Goal: Information Seeking & Learning: Learn about a topic

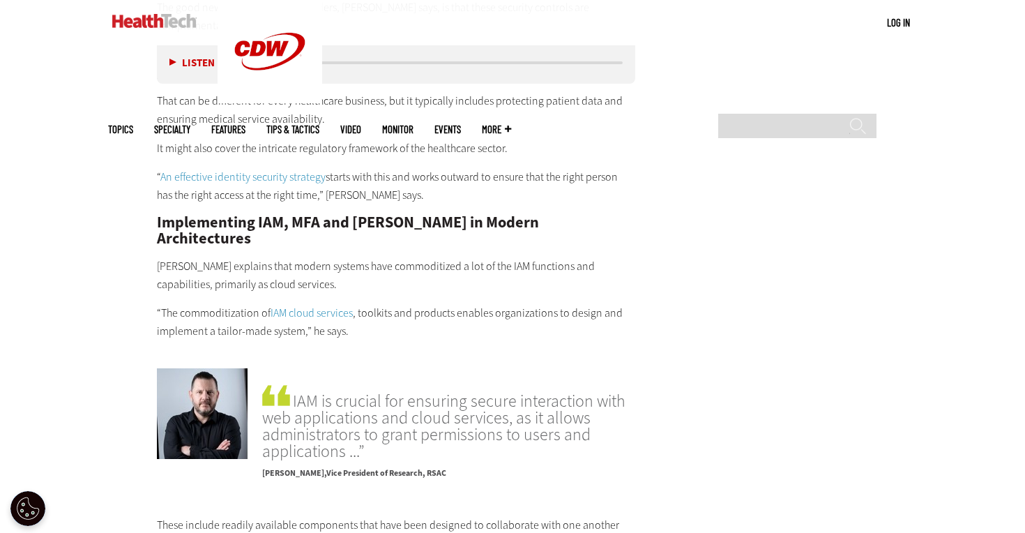
scroll to position [2641, 0]
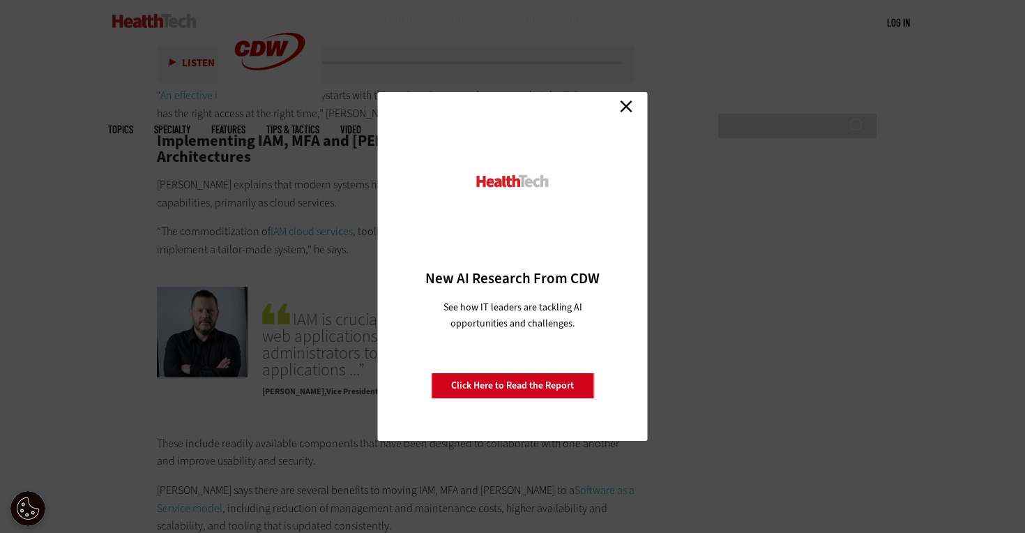
click at [619, 107] on link "Close" at bounding box center [626, 106] width 21 height 21
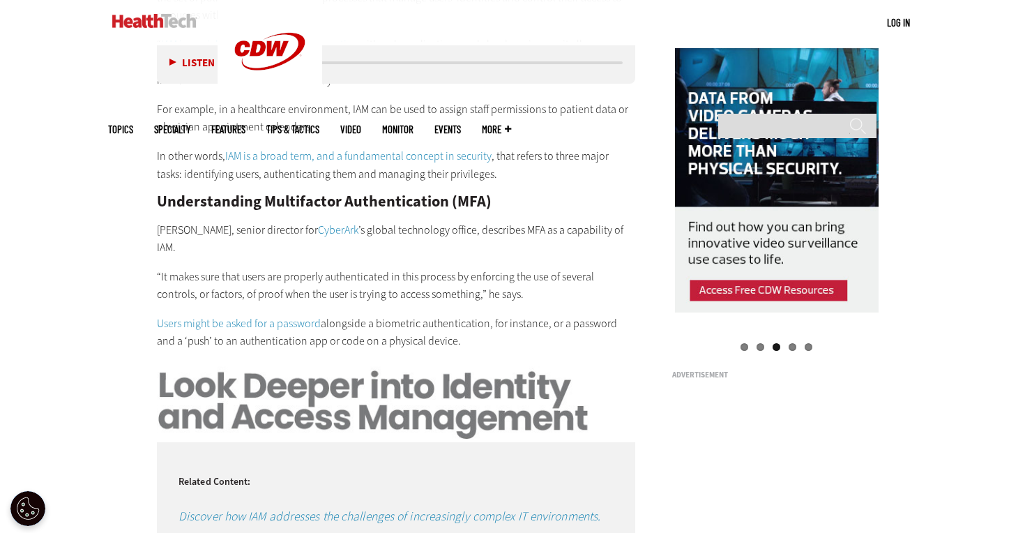
scroll to position [1370, 0]
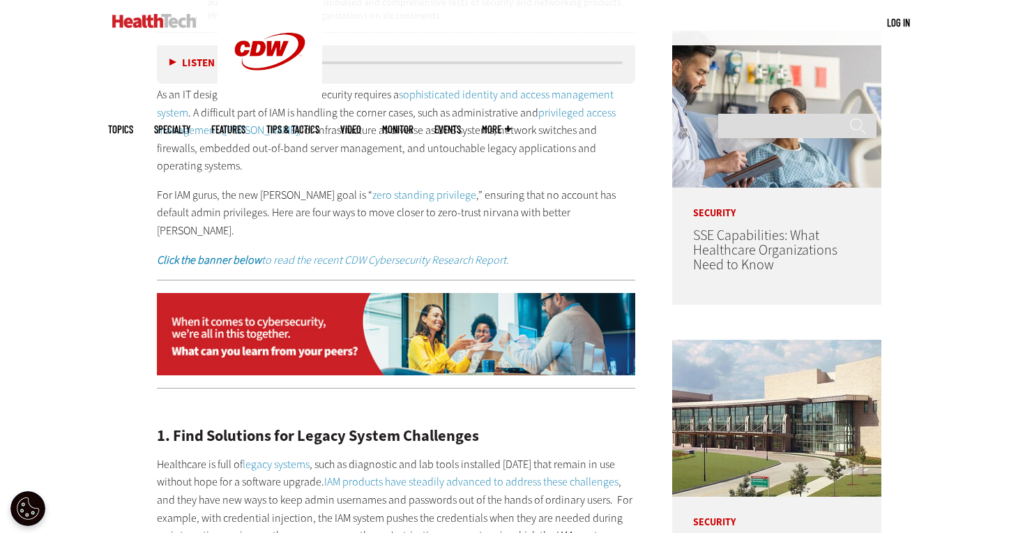
scroll to position [802, 0]
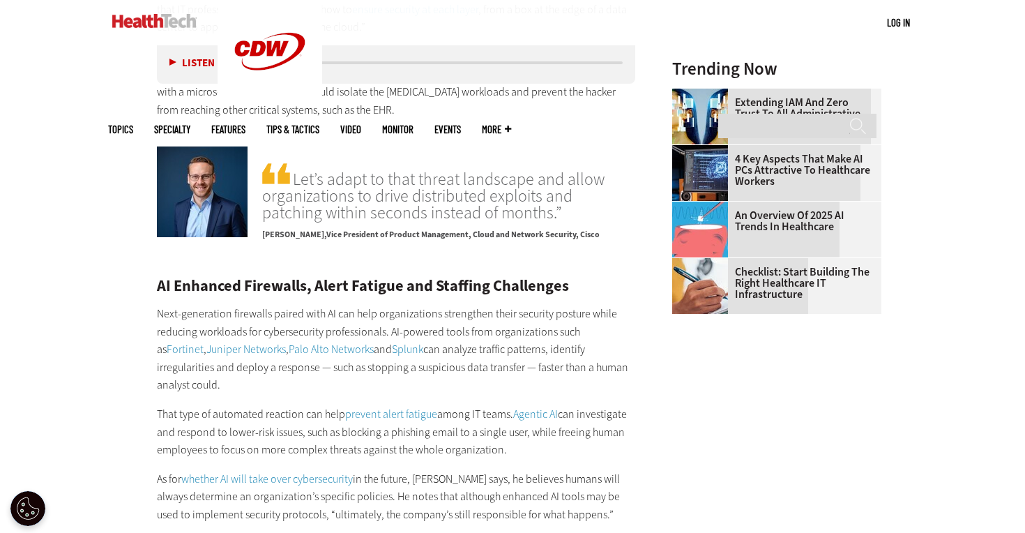
scroll to position [1807, 0]
